Goal: Information Seeking & Learning: Compare options

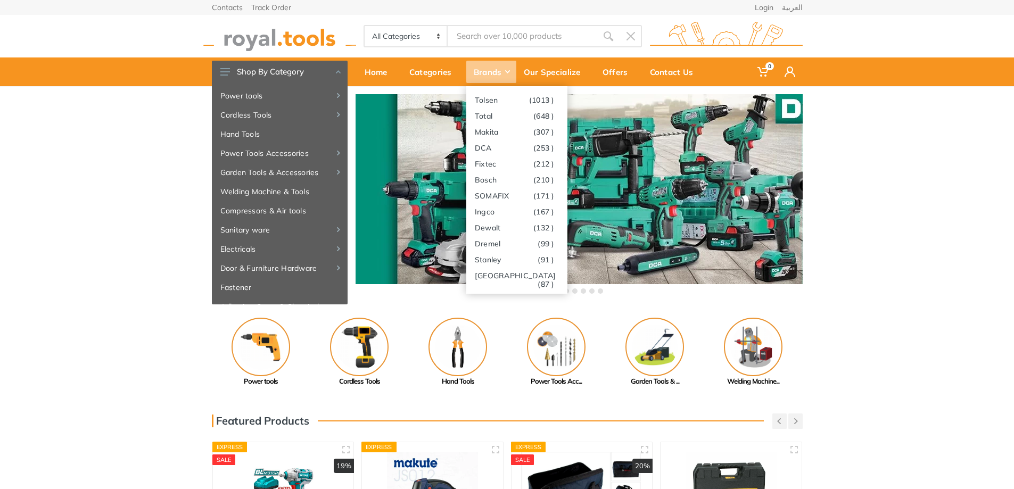
click at [507, 68] on div "Brands" at bounding box center [491, 72] width 50 height 22
click at [496, 212] on link "Ingco (167 )" at bounding box center [516, 211] width 101 height 16
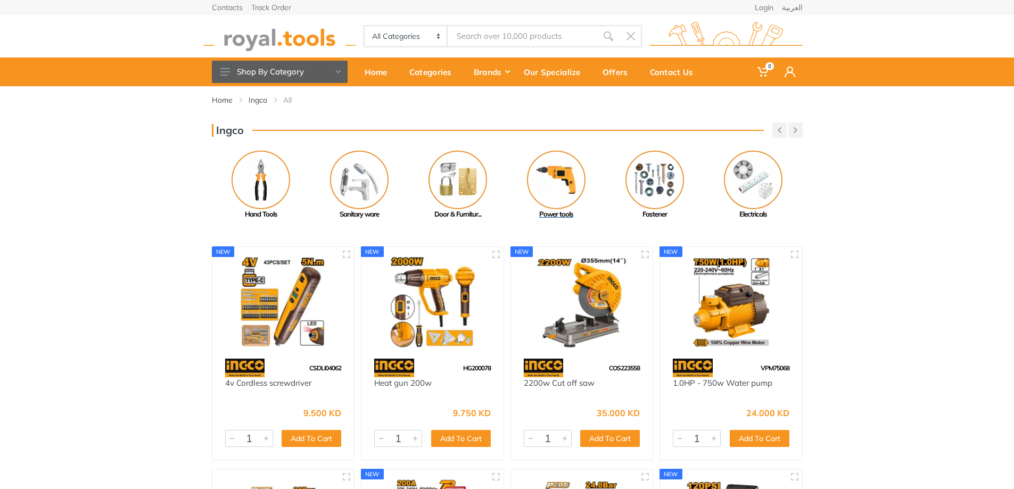
click at [559, 192] on img at bounding box center [556, 180] width 59 height 59
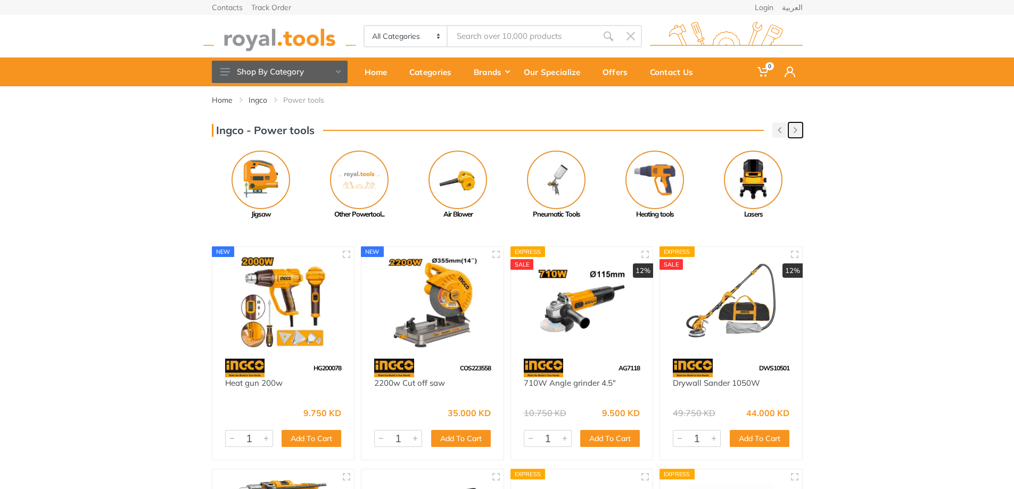
click at [795, 127] on button "button" at bounding box center [795, 129] width 14 height 15
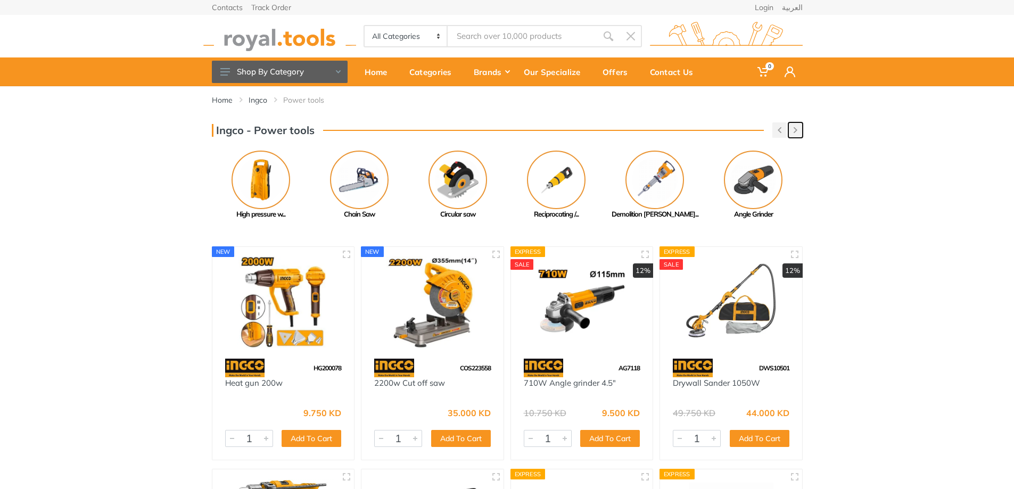
click at [795, 127] on button "button" at bounding box center [795, 129] width 14 height 15
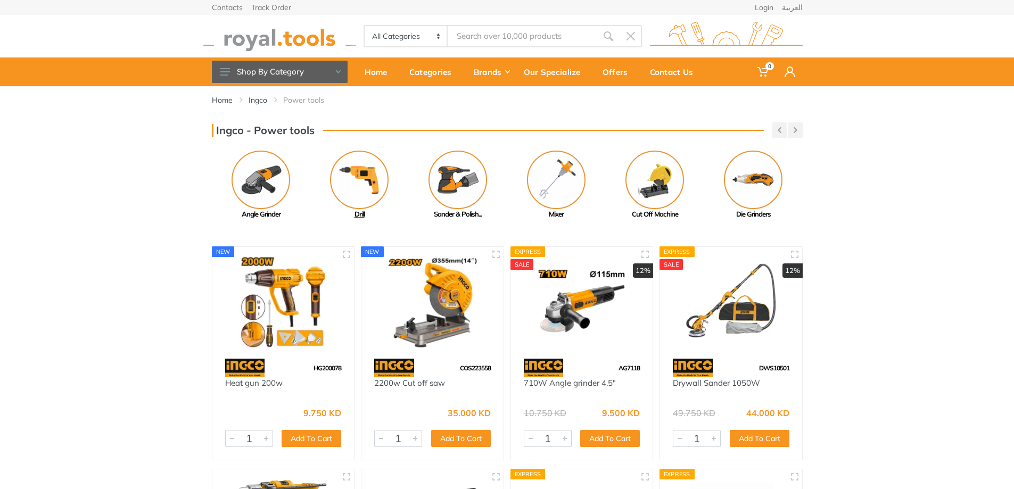
click at [357, 188] on img at bounding box center [359, 180] width 59 height 59
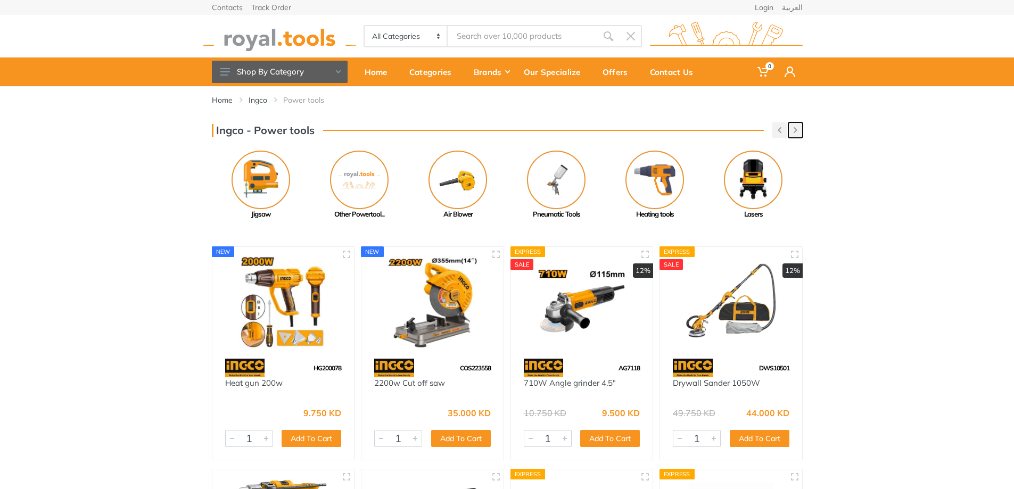
click at [799, 130] on button "button" at bounding box center [795, 129] width 14 height 15
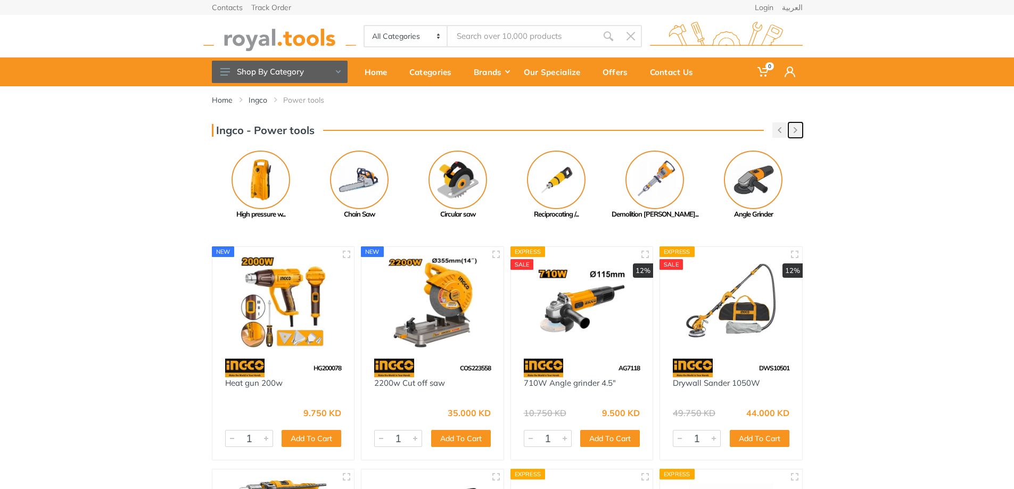
click at [799, 130] on button "button" at bounding box center [795, 129] width 14 height 15
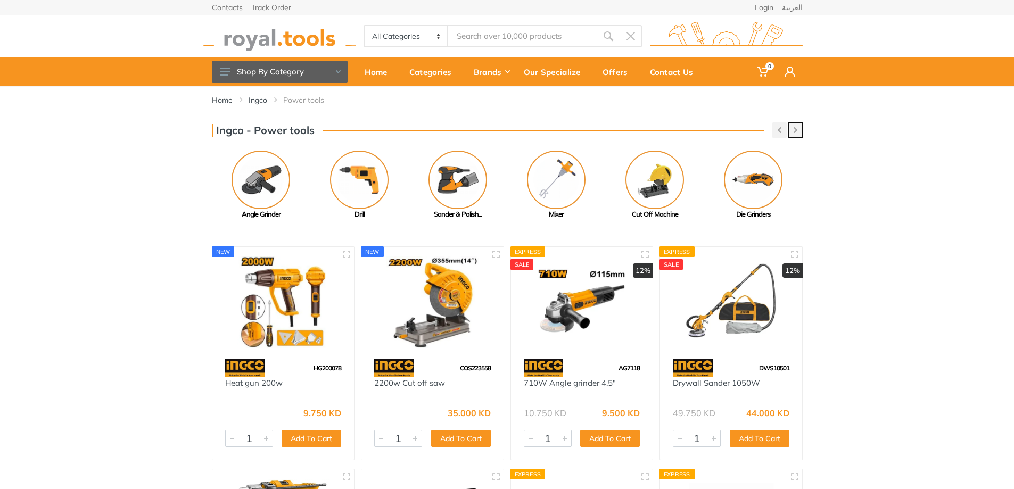
click at [799, 130] on button "button" at bounding box center [795, 129] width 14 height 15
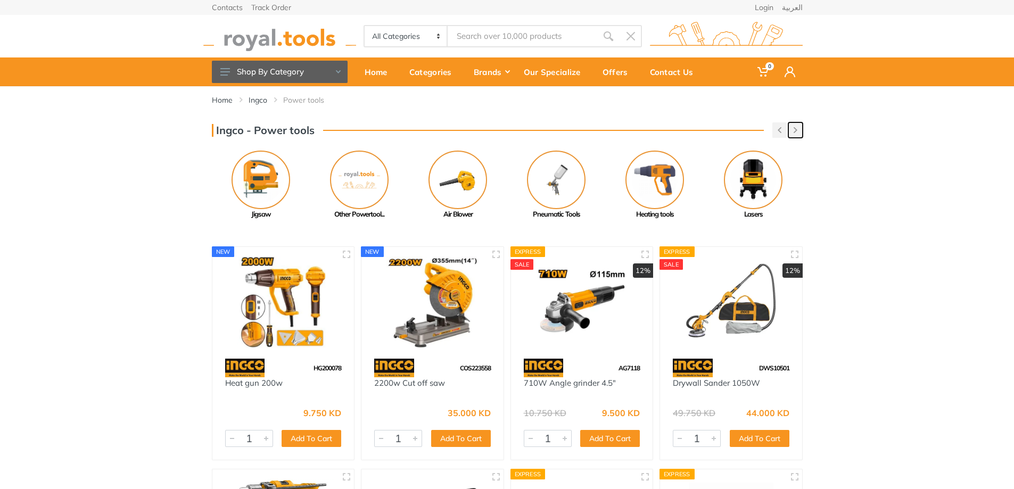
click at [799, 130] on button "button" at bounding box center [795, 129] width 14 height 15
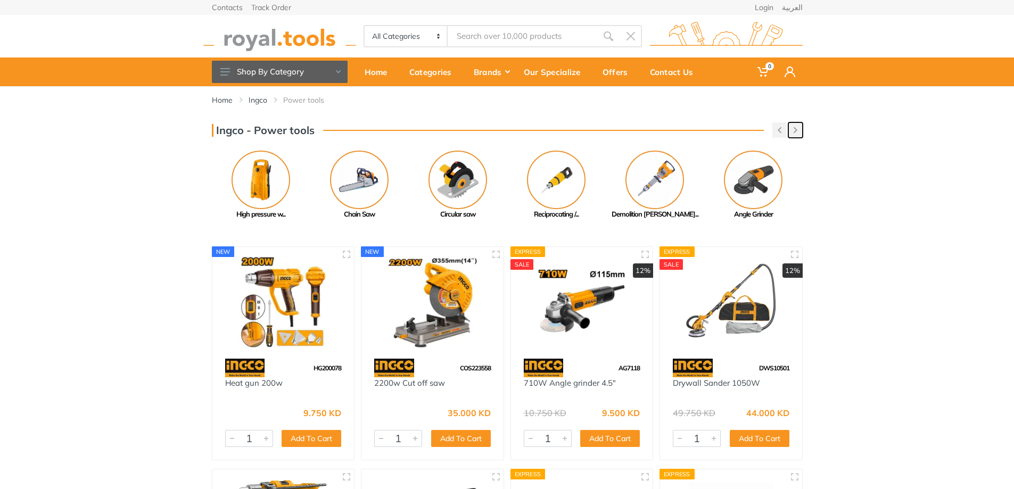
click at [799, 130] on button "button" at bounding box center [795, 129] width 14 height 15
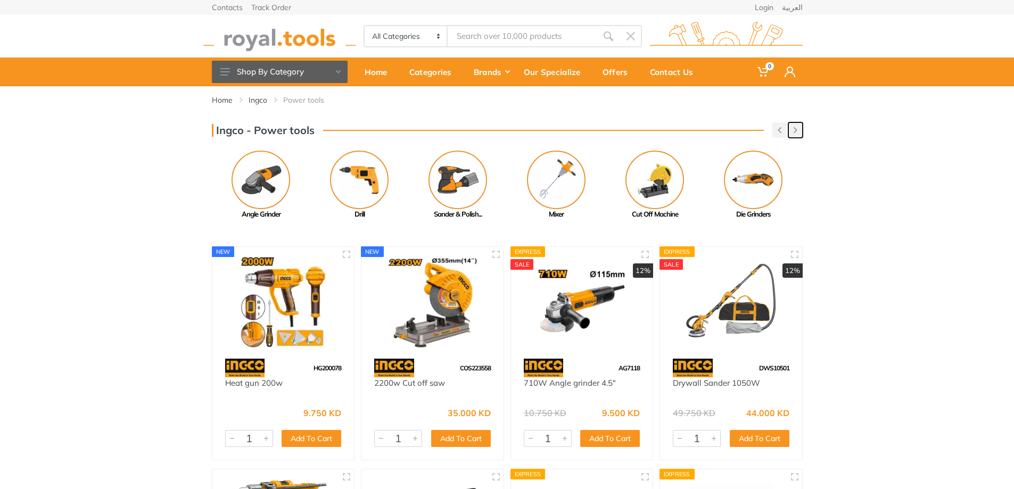
click at [799, 130] on button "button" at bounding box center [795, 129] width 14 height 15
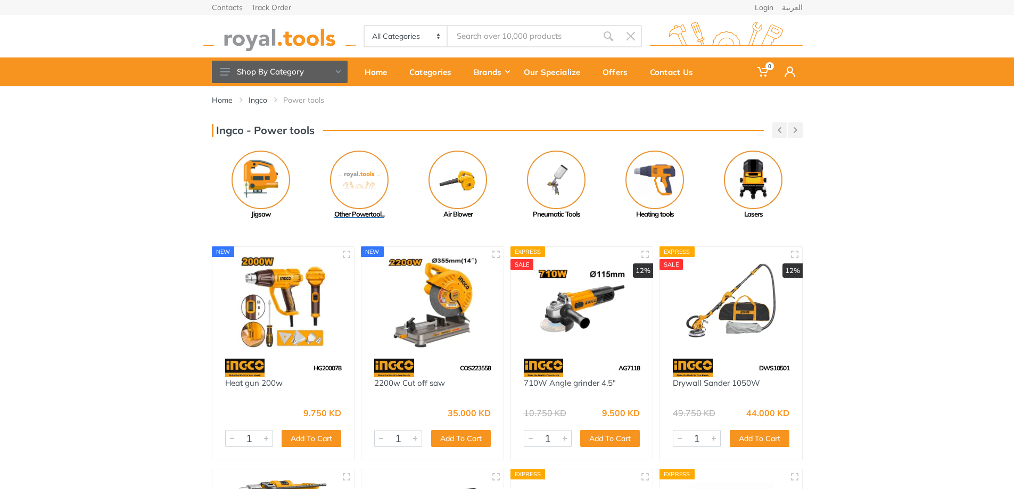
click at [372, 184] on img at bounding box center [359, 180] width 59 height 59
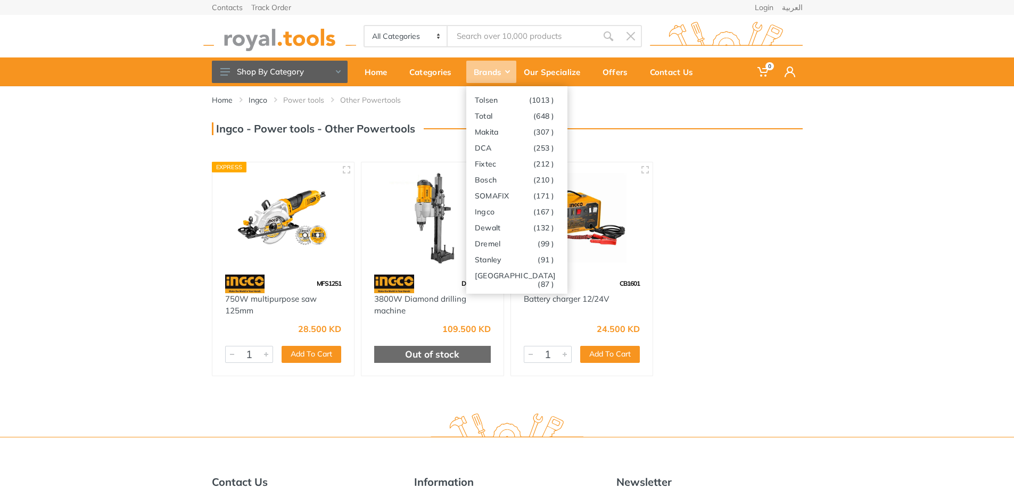
click at [514, 72] on div "Brands" at bounding box center [491, 72] width 50 height 22
click at [499, 212] on link "Ingco (167 )" at bounding box center [516, 211] width 101 height 16
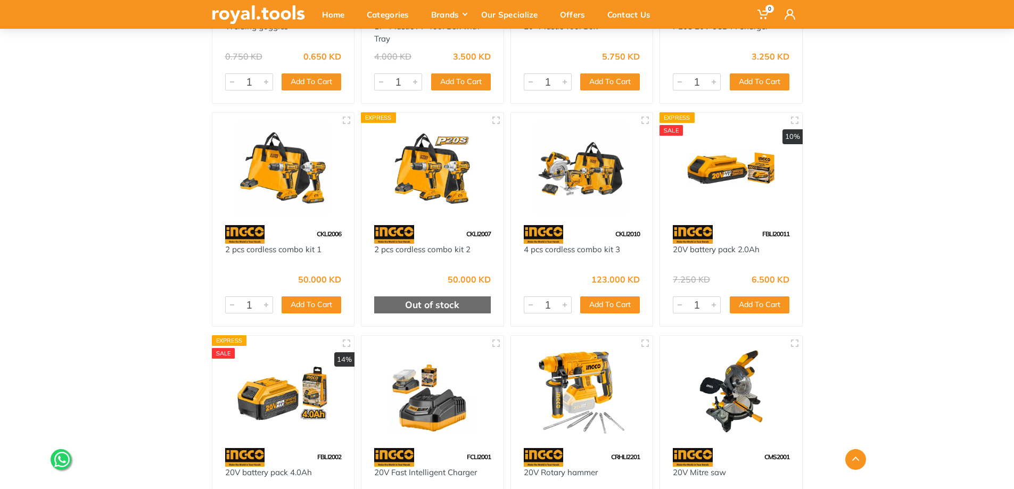
scroll to position [2767, 0]
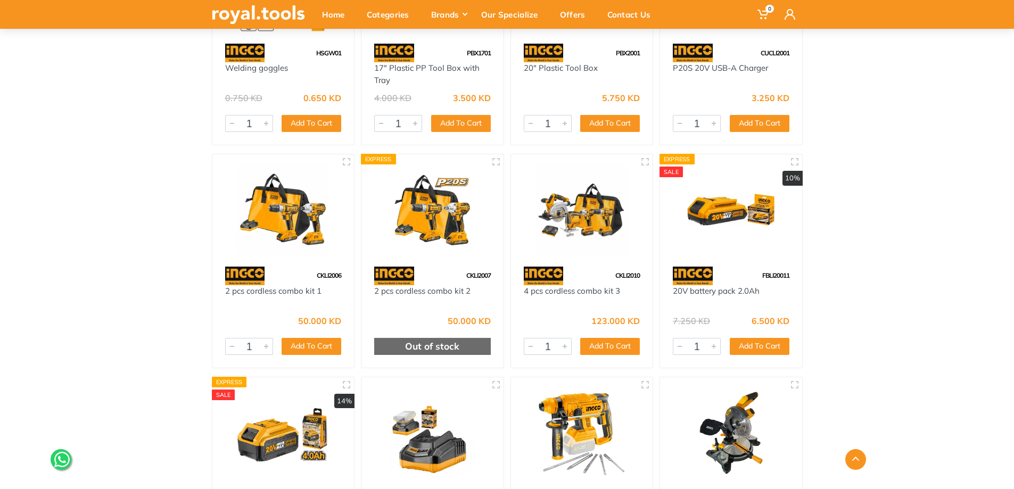
click at [278, 237] on img at bounding box center [283, 210] width 123 height 92
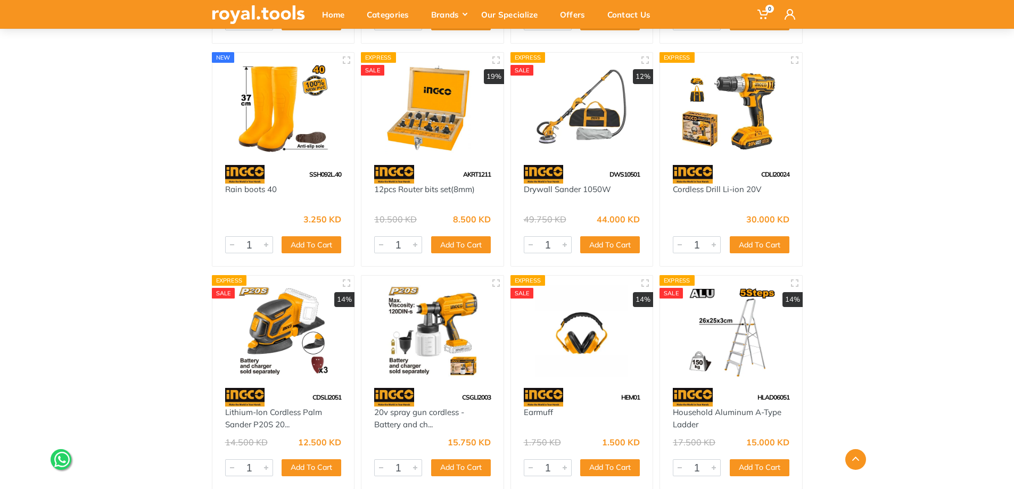
scroll to position [2129, 0]
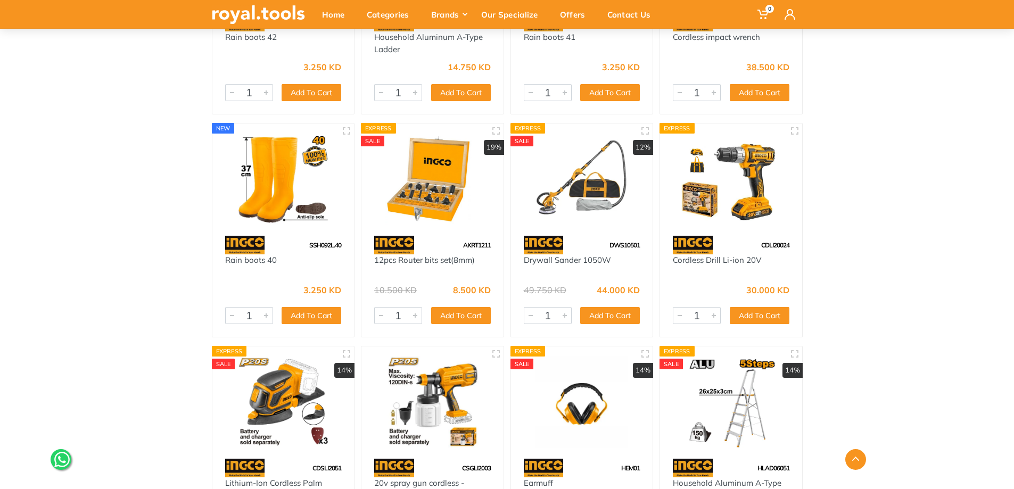
click at [740, 231] on div at bounding box center [731, 179] width 142 height 112
click at [729, 211] on img at bounding box center [730, 179] width 123 height 92
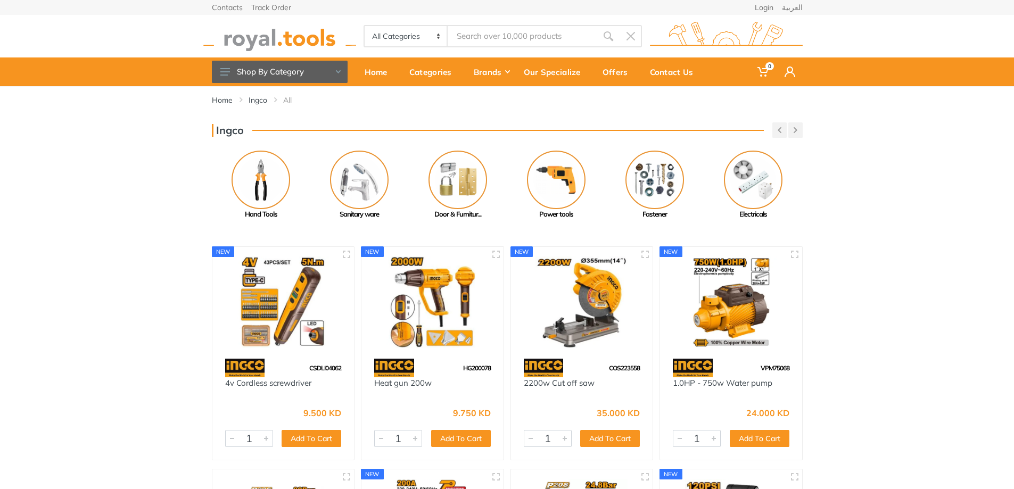
scroll to position [692, 0]
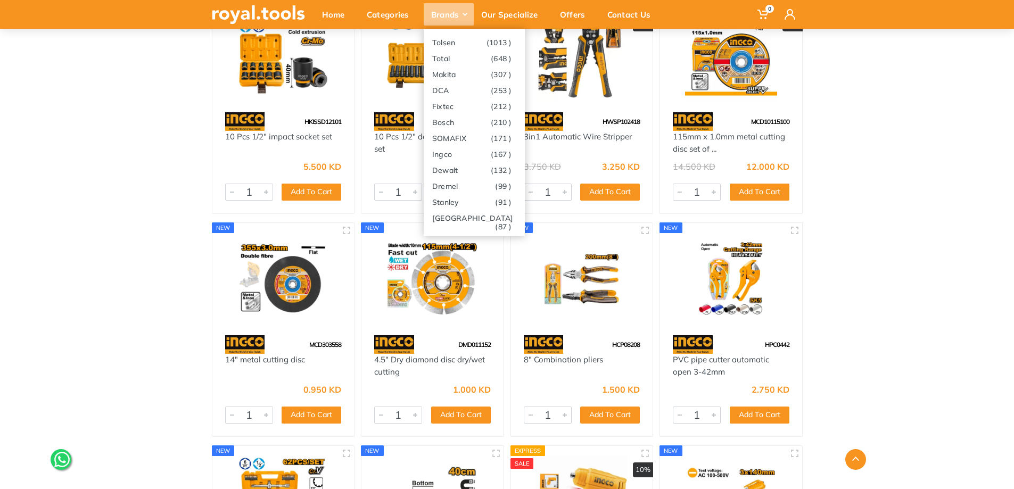
click at [464, 16] on div "Brands" at bounding box center [449, 14] width 50 height 22
click at [464, 166] on link "Dewalt (132 )" at bounding box center [474, 170] width 101 height 16
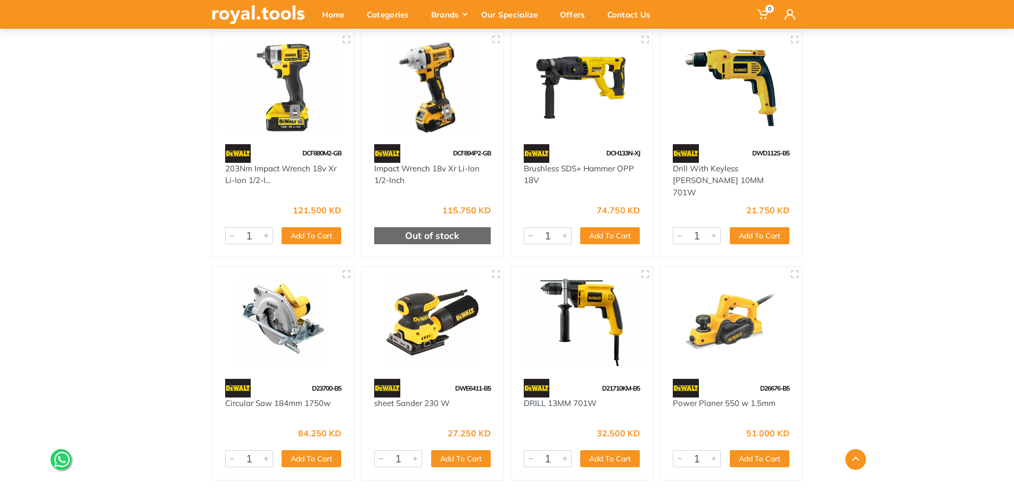
scroll to position [2767, 0]
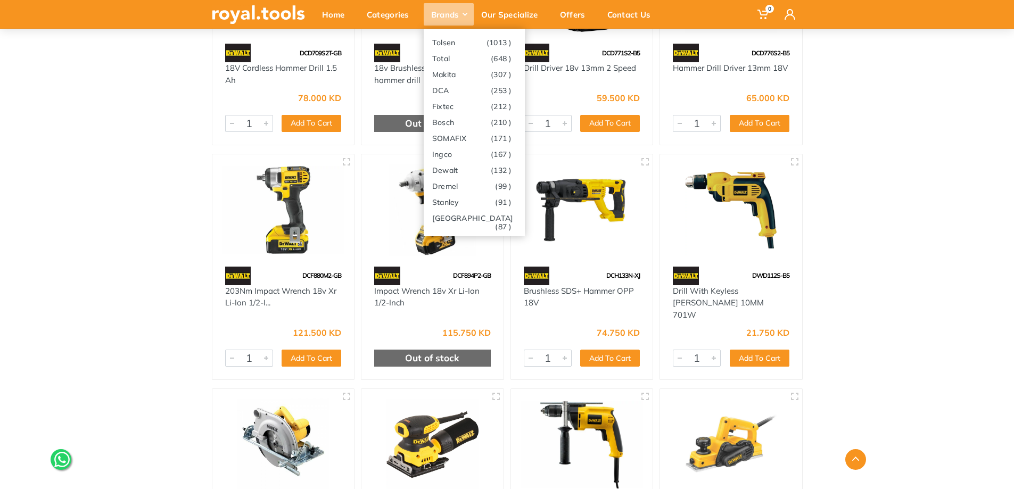
click at [461, 15] on div "Brands" at bounding box center [449, 14] width 50 height 22
click at [477, 76] on link "Makita (307 )" at bounding box center [474, 74] width 101 height 16
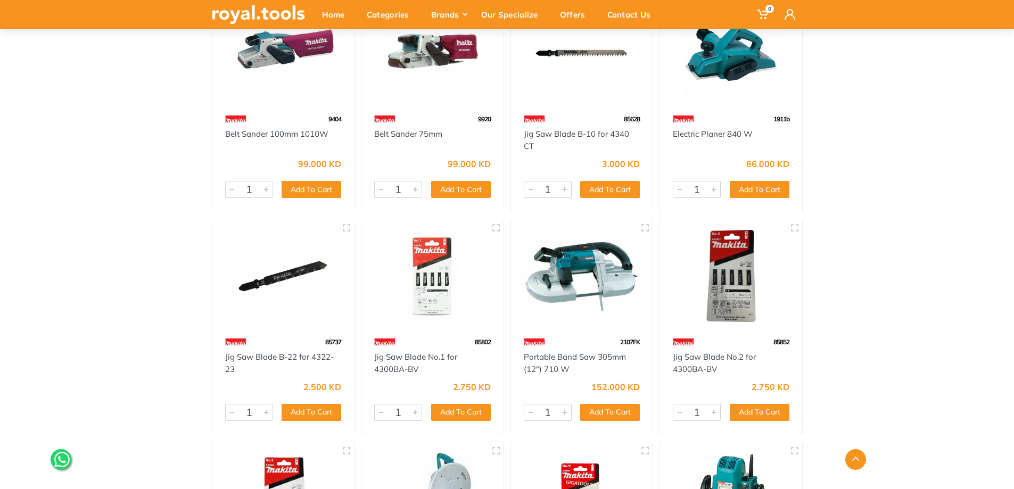
scroll to position [6810, 0]
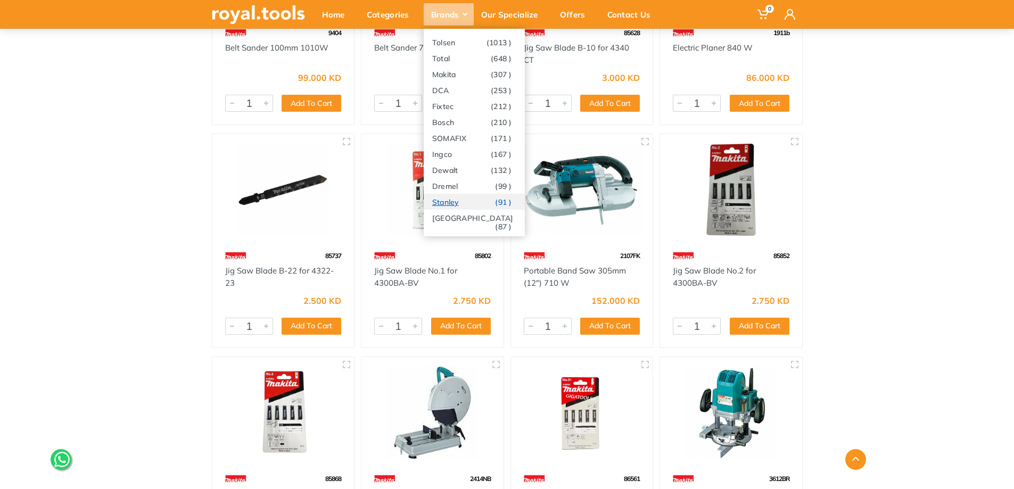
click at [455, 194] on link "[PERSON_NAME] (91 )" at bounding box center [474, 202] width 101 height 16
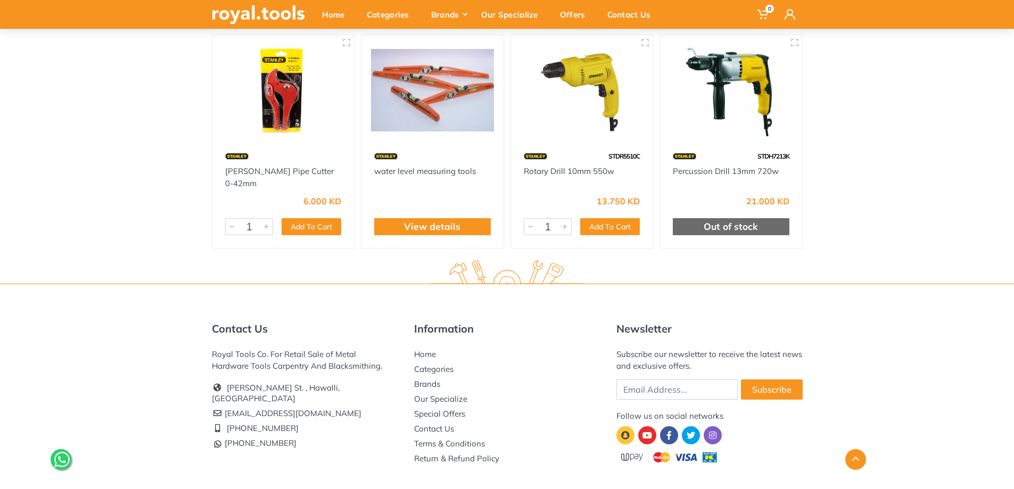
scroll to position [5587, 0]
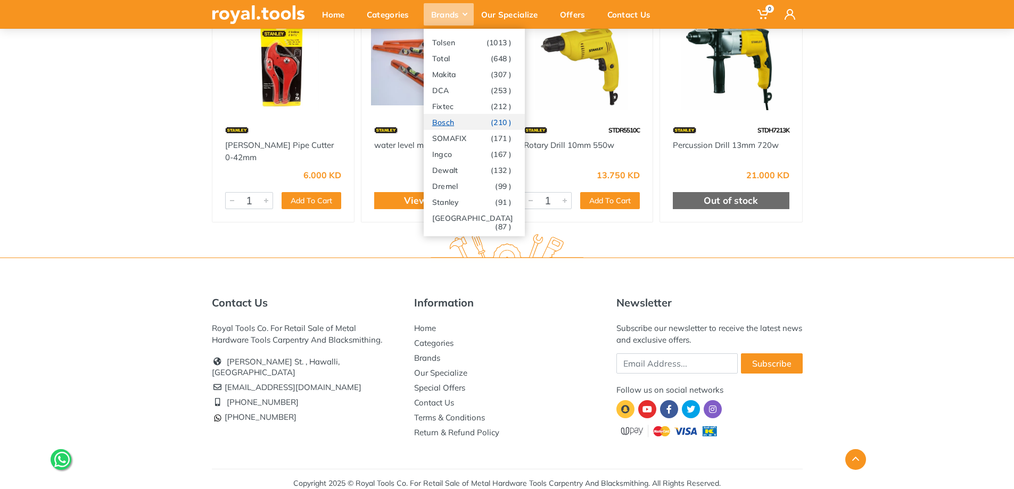
click at [449, 119] on link "Bosch (210 )" at bounding box center [474, 122] width 101 height 16
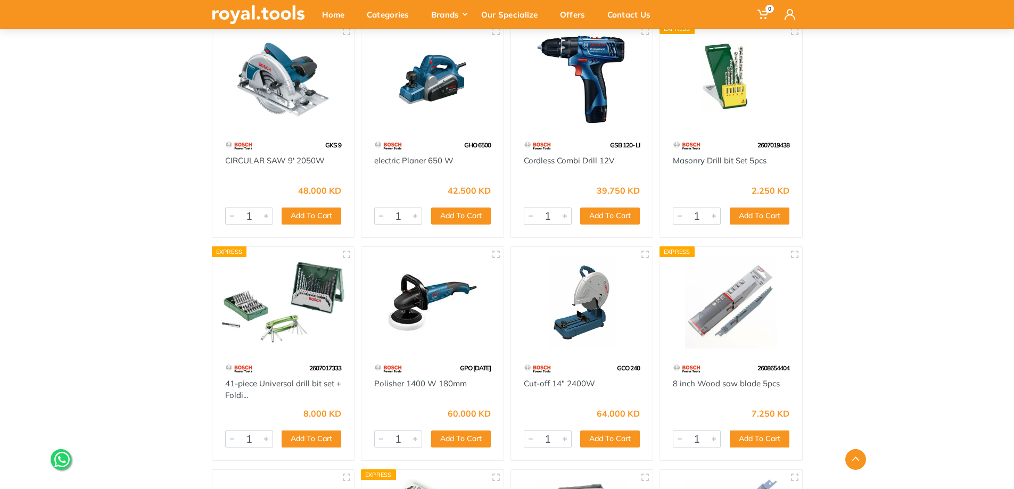
scroll to position [6544, 0]
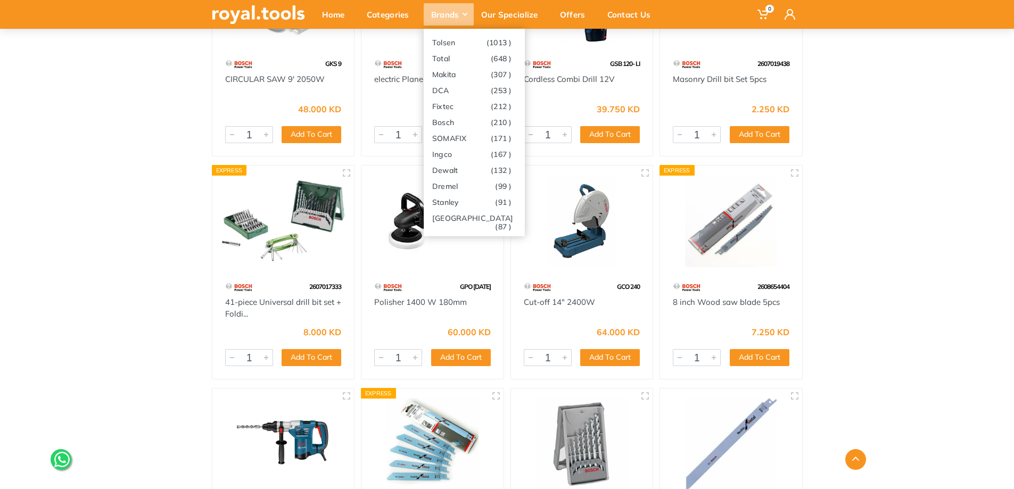
click at [463, 17] on div "Brands" at bounding box center [449, 14] width 50 height 22
click at [463, 57] on link "Total (648 )" at bounding box center [474, 58] width 101 height 16
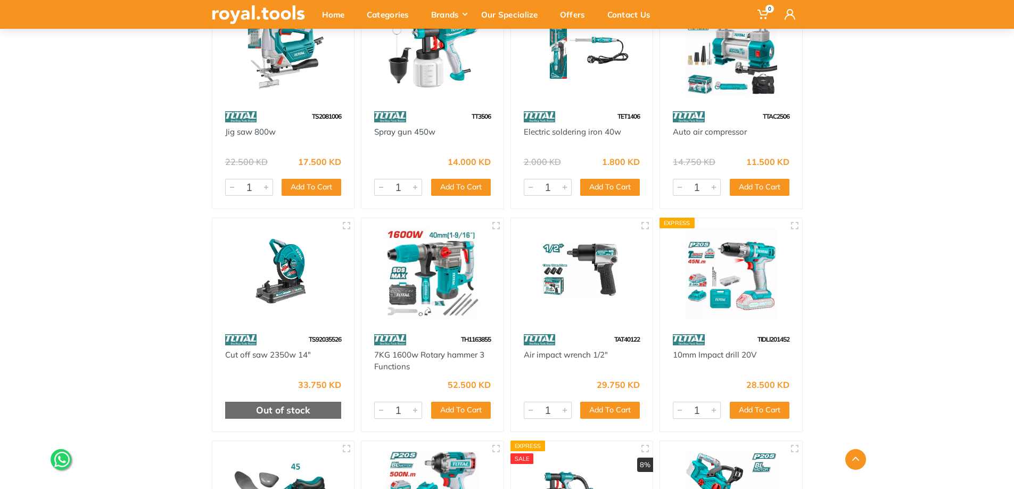
scroll to position [4788, 0]
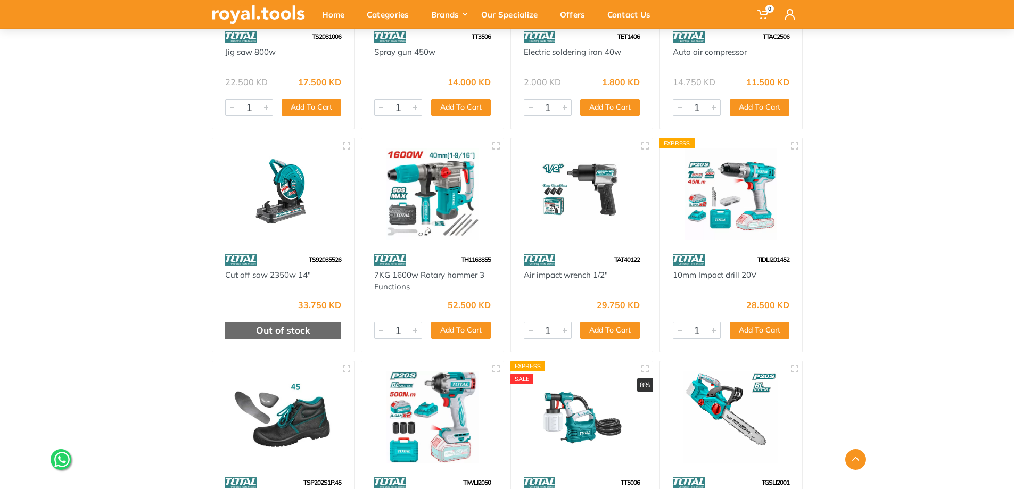
click at [726, 208] on img at bounding box center [730, 194] width 123 height 92
